Goal: Find specific page/section: Find specific page/section

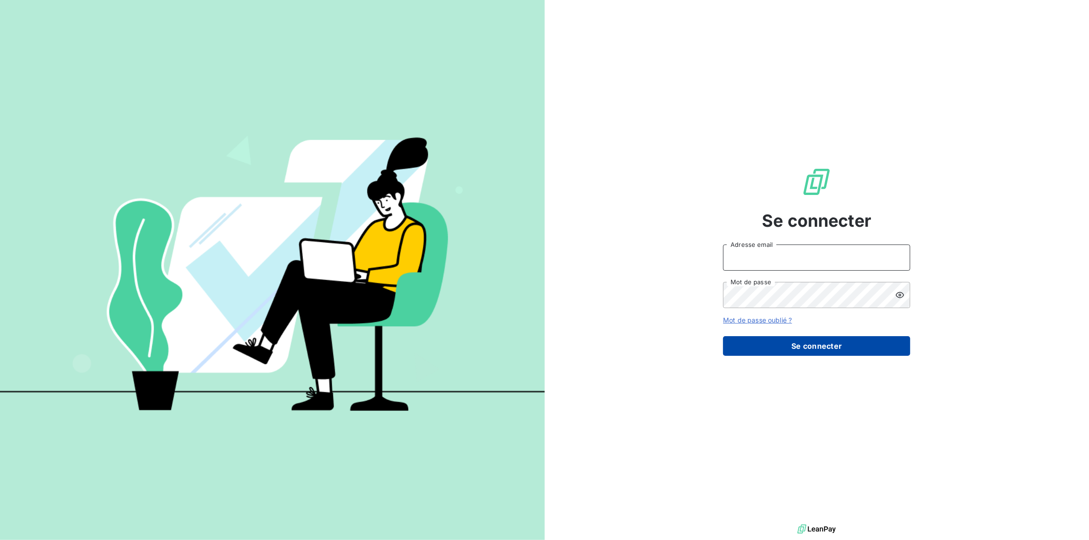
type input "[PERSON_NAME][EMAIL_ADDRESS][PERSON_NAME][DOMAIN_NAME]"
click at [795, 340] on button "Se connecter" at bounding box center [816, 346] width 187 height 20
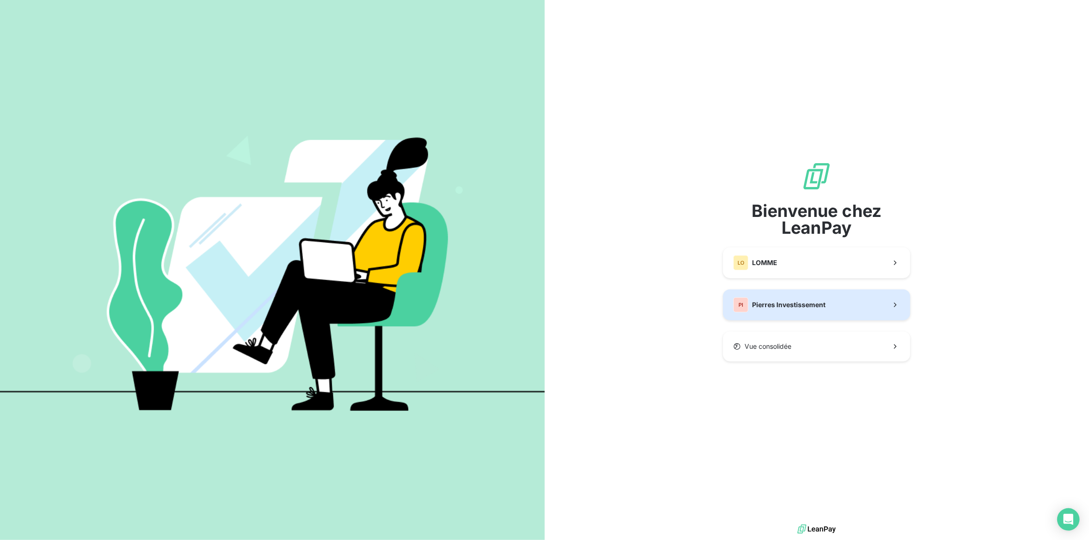
click at [792, 304] on span "Pierres Investissement" at bounding box center [788, 304] width 73 height 9
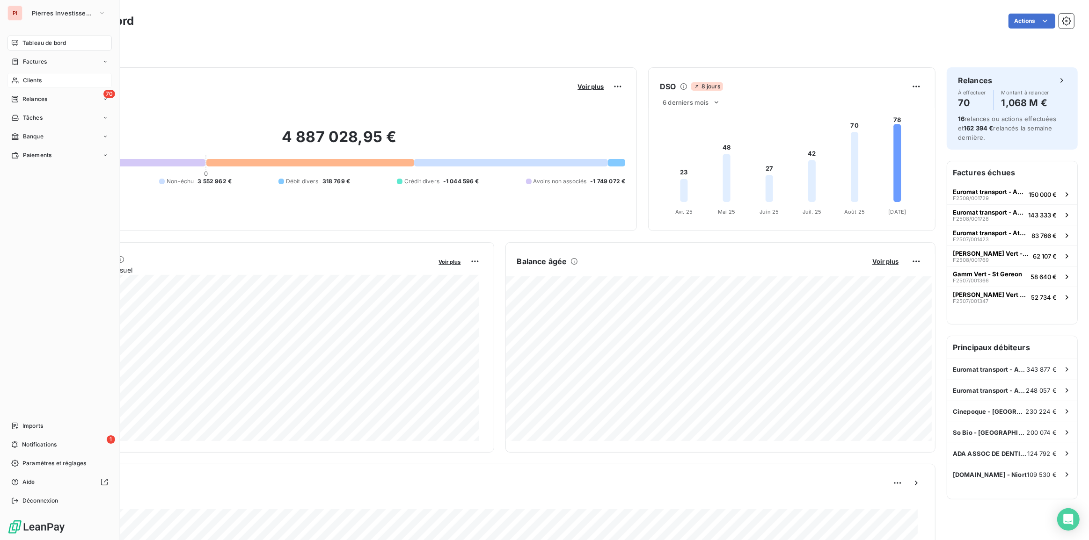
click at [41, 80] on span "Clients" at bounding box center [32, 80] width 19 height 8
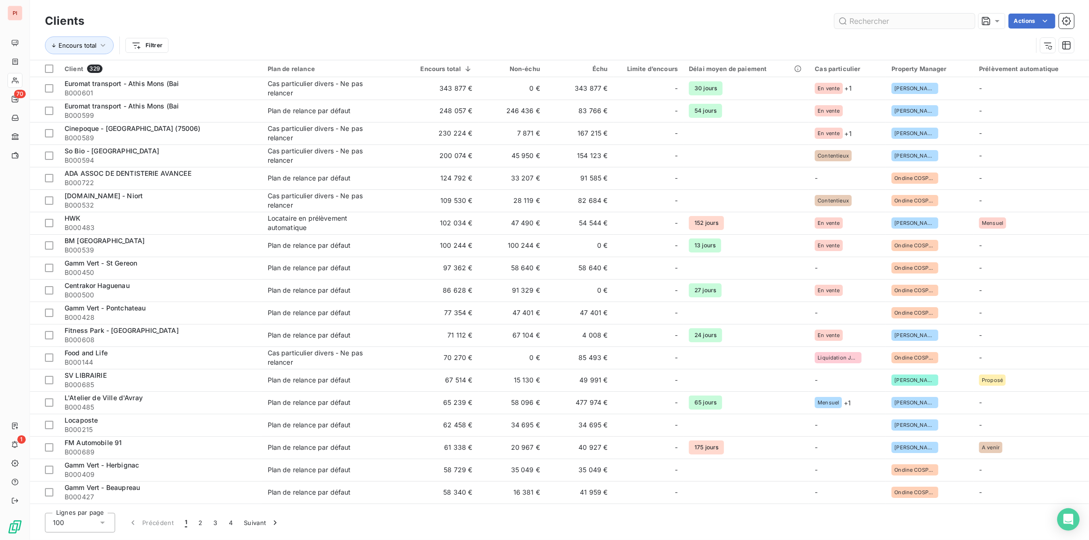
click at [846, 21] on input "text" at bounding box center [904, 21] width 140 height 15
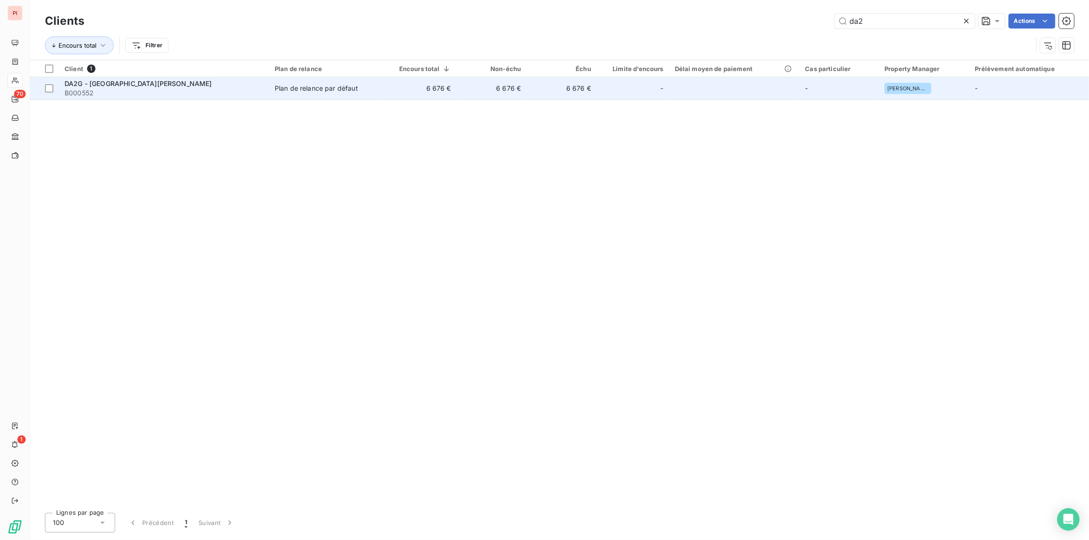
type input "da2"
click at [194, 97] on span "B000552" at bounding box center [164, 92] width 199 height 9
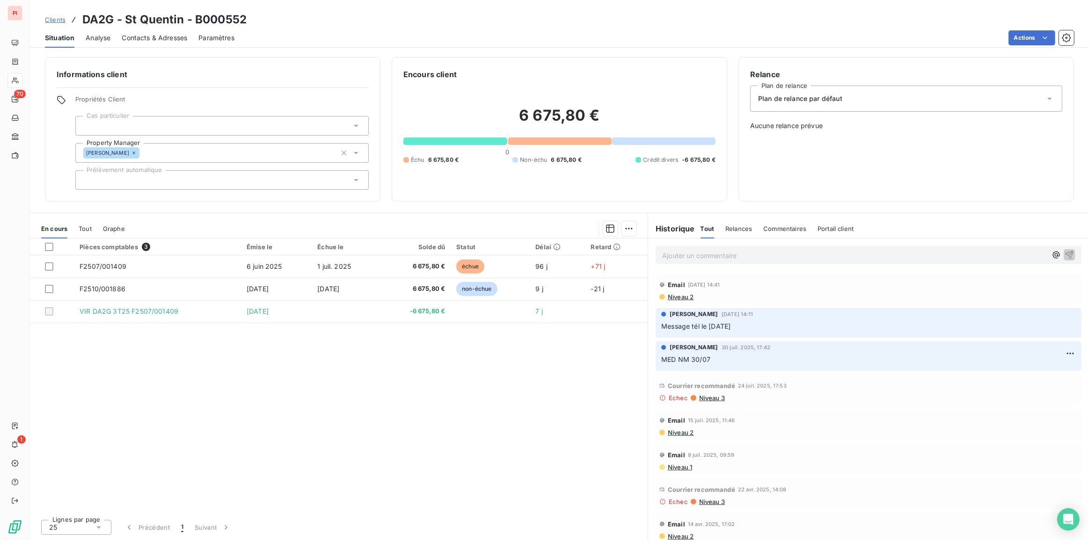
click at [158, 35] on span "Contacts & Adresses" at bounding box center [154, 37] width 65 height 9
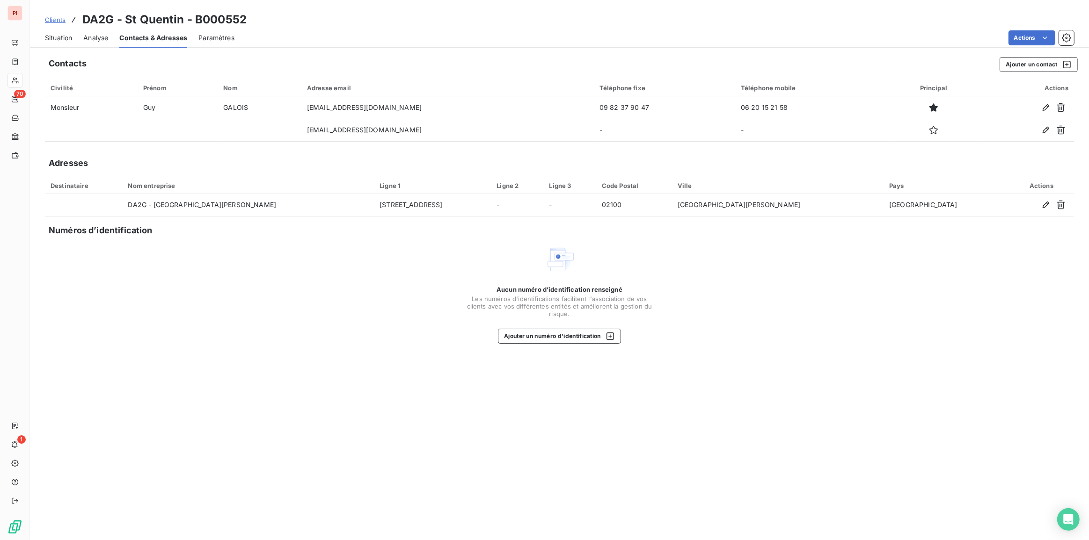
click at [59, 33] on span "Situation" at bounding box center [58, 37] width 27 height 9
